Goal: Find contact information: Find contact information

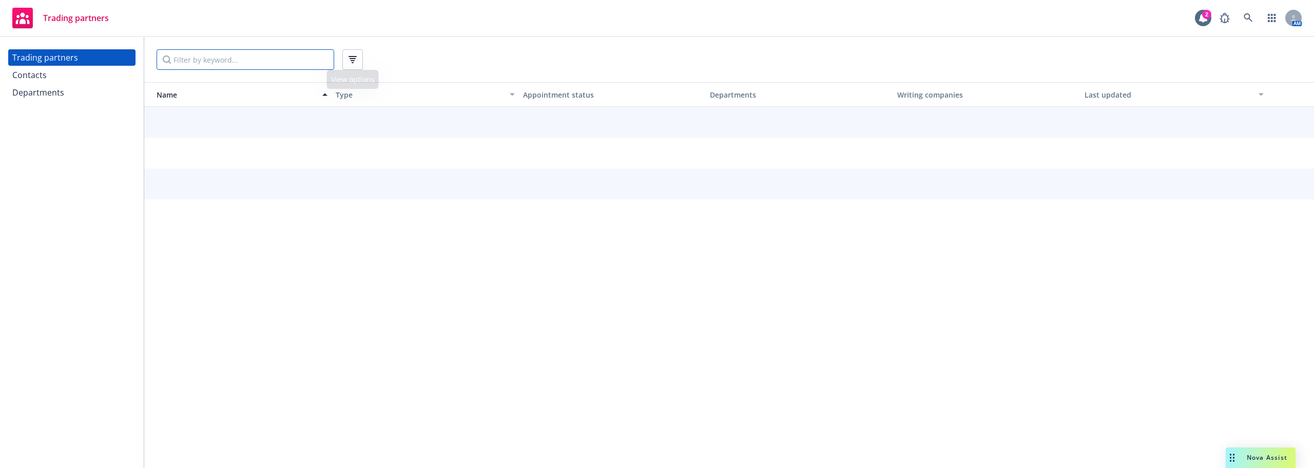
click at [263, 63] on input "Filter by keyword..." at bounding box center [246, 59] width 178 height 21
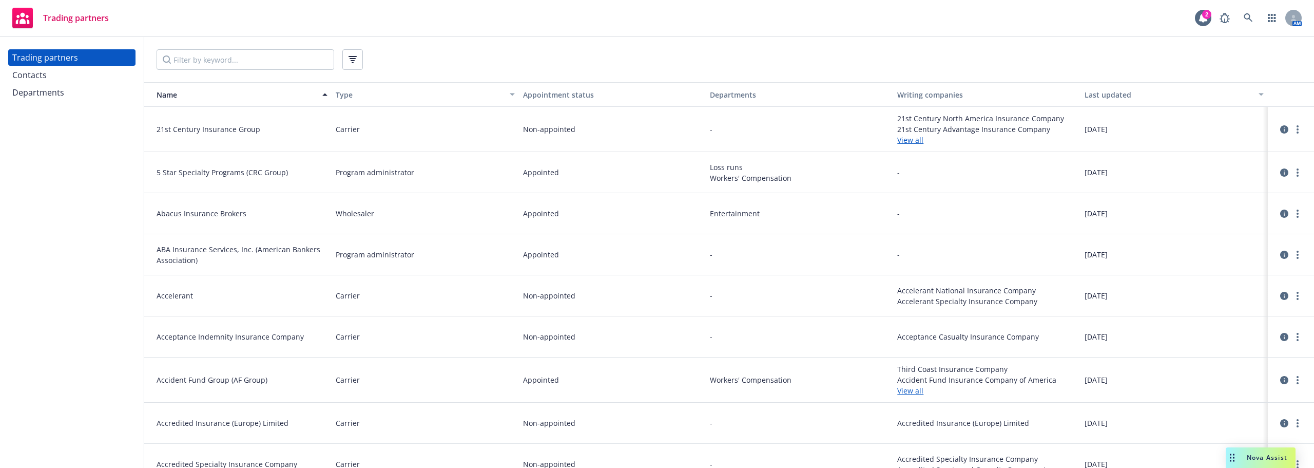
click at [51, 79] on div "Contacts" at bounding box center [71, 75] width 119 height 16
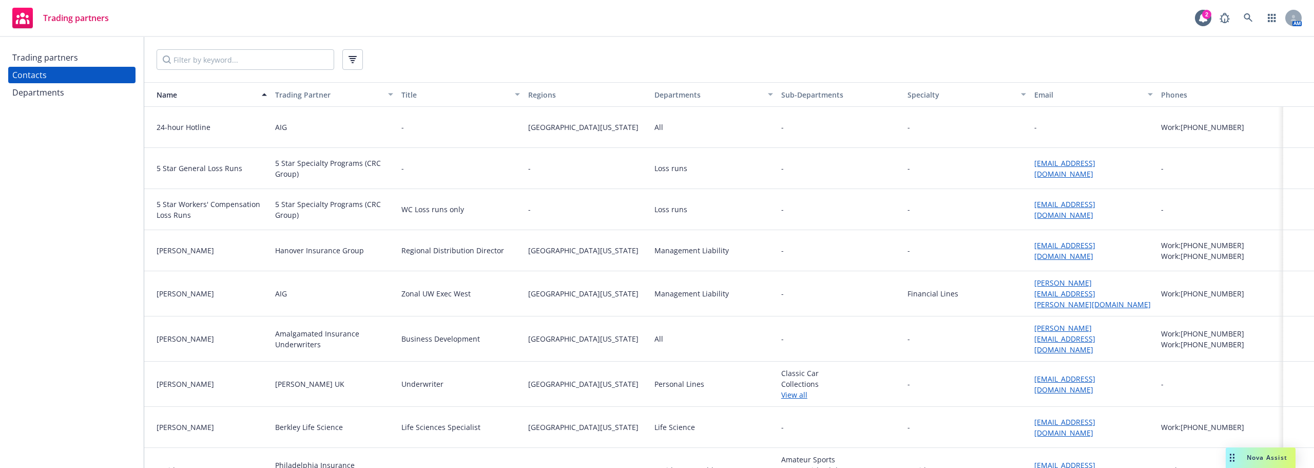
click at [51, 93] on div "Departments" at bounding box center [38, 92] width 52 height 16
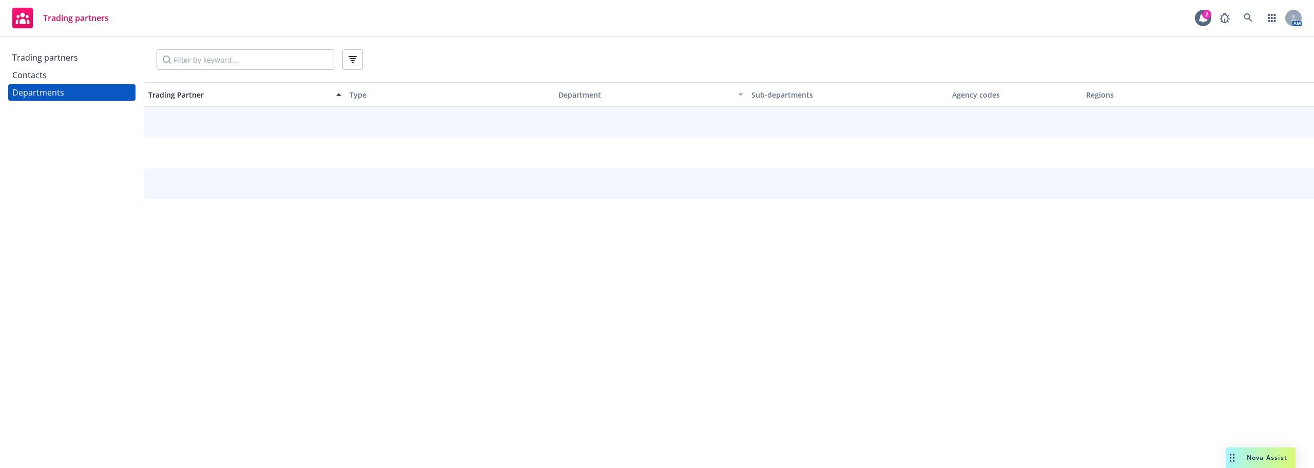
click at [50, 71] on div "Contacts" at bounding box center [71, 75] width 119 height 16
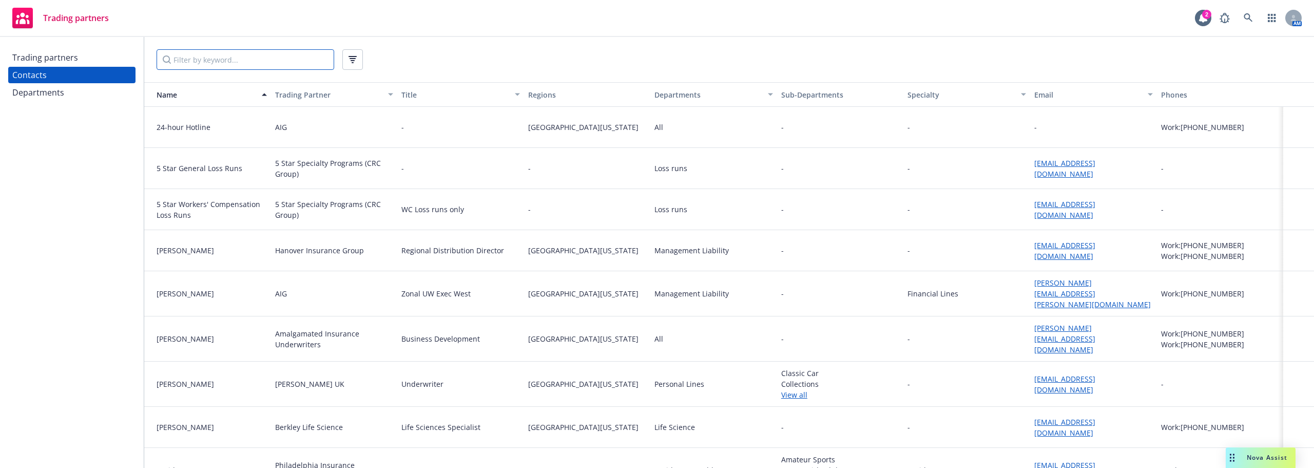
click at [223, 61] on input "Filter by keyword..." at bounding box center [246, 59] width 178 height 21
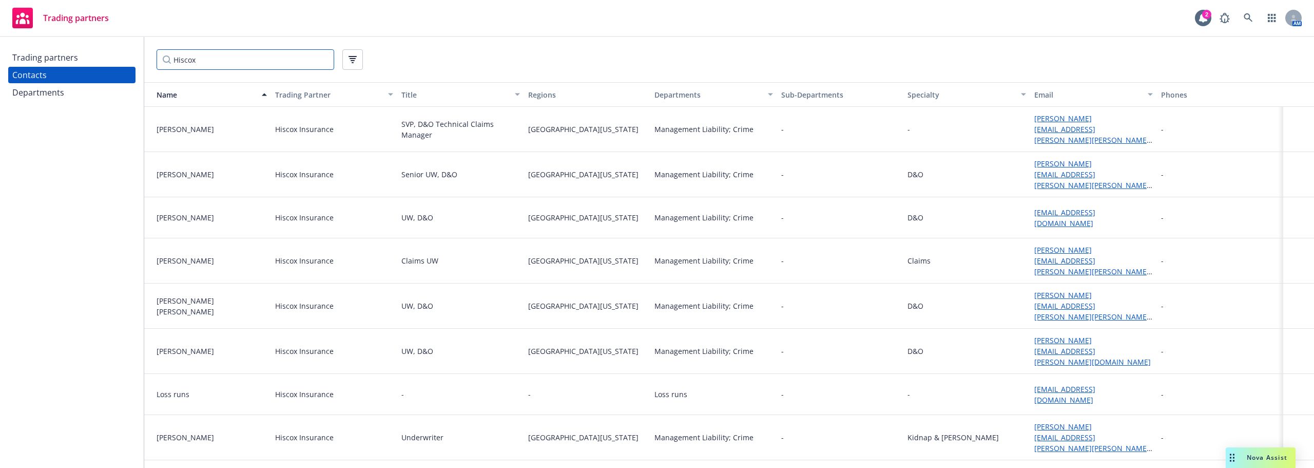
type input "Hiscox"
click at [1112, 415] on div "[PERSON_NAME][EMAIL_ADDRESS][PERSON_NAME][PERSON_NAME][DOMAIN_NAME]" at bounding box center [1093, 437] width 127 height 45
drag, startPoint x: 1112, startPoint y: 415, endPoint x: 1029, endPoint y: 412, distance: 82.7
click at [1030, 415] on div "[PERSON_NAME][EMAIL_ADDRESS][PERSON_NAME][PERSON_NAME][DOMAIN_NAME]" at bounding box center [1093, 437] width 127 height 45
copy link "[PERSON_NAME][EMAIL_ADDRESS][PERSON_NAME][PERSON_NAME][DOMAIN_NAME]"
